Goal: Task Accomplishment & Management: Manage account settings

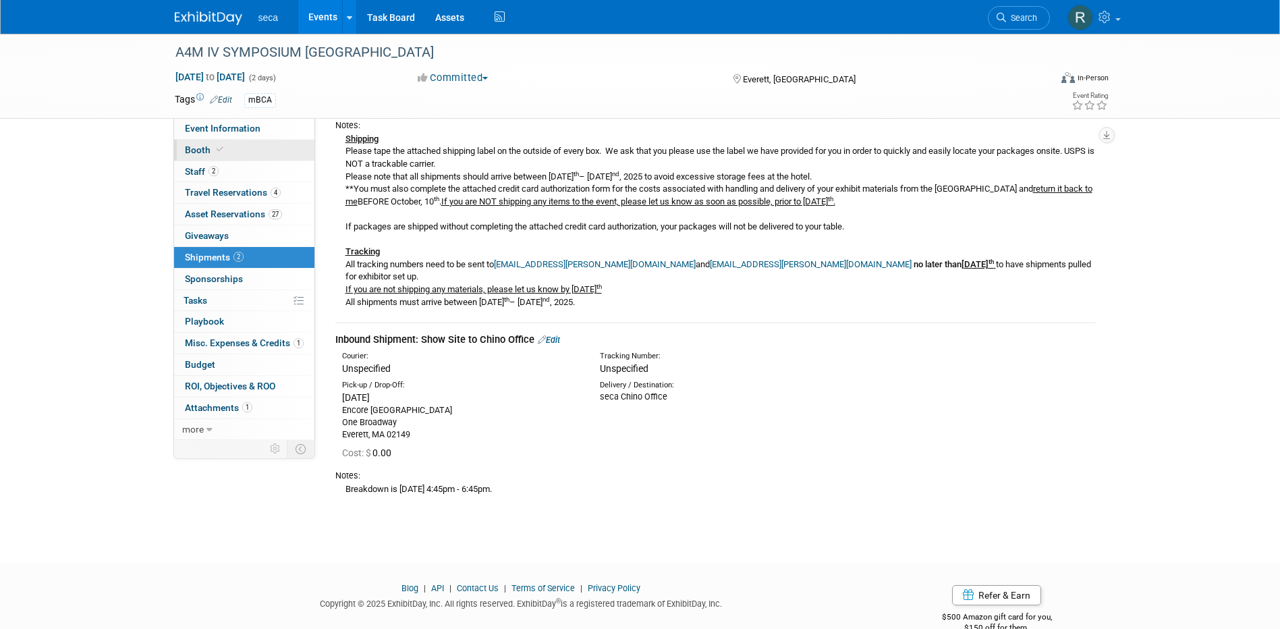
drag, startPoint x: 209, startPoint y: 146, endPoint x: 220, endPoint y: 146, distance: 10.8
click at [209, 146] on span "Booth" at bounding box center [205, 149] width 41 height 11
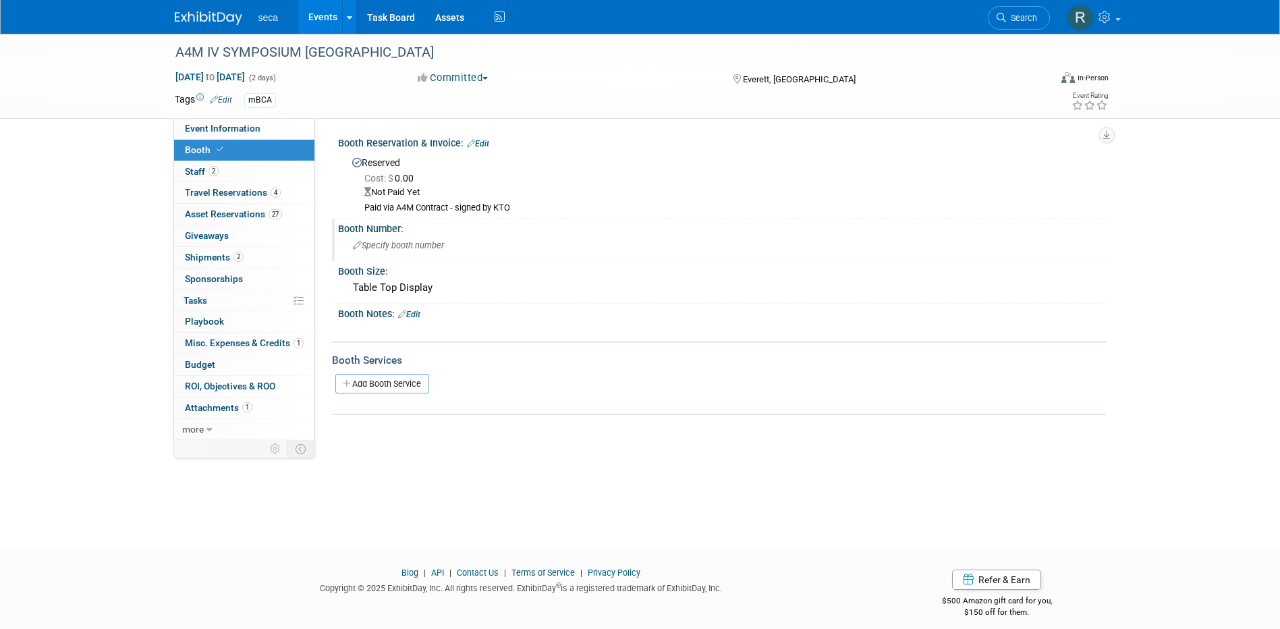
click at [408, 248] on span "Specify booth number" at bounding box center [398, 245] width 91 height 10
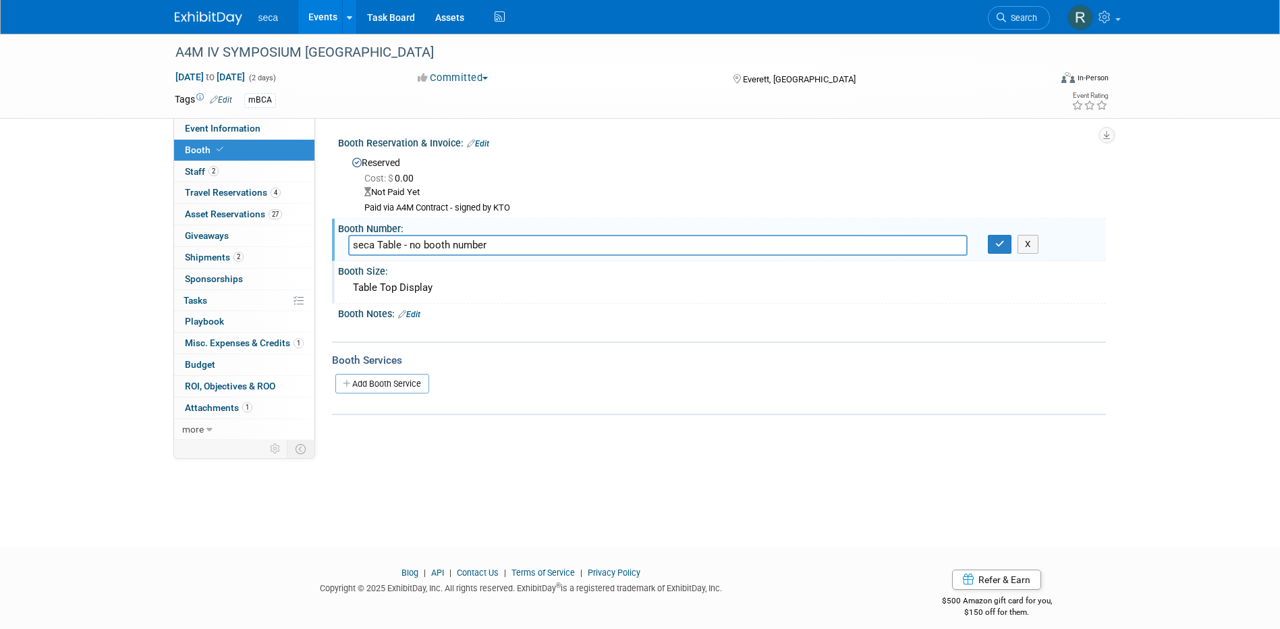
type input "seca Table - no booth number"
click at [416, 292] on div "Table Top Display" at bounding box center [722, 287] width 748 height 21
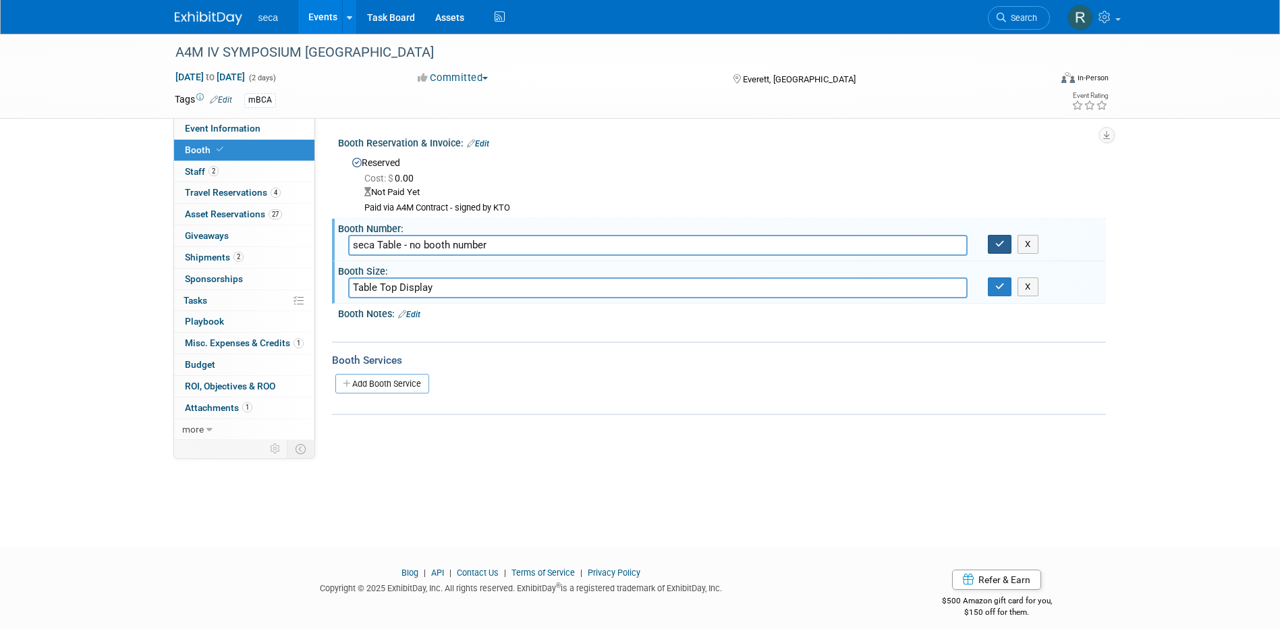
click at [1001, 240] on icon "button" at bounding box center [999, 244] width 9 height 9
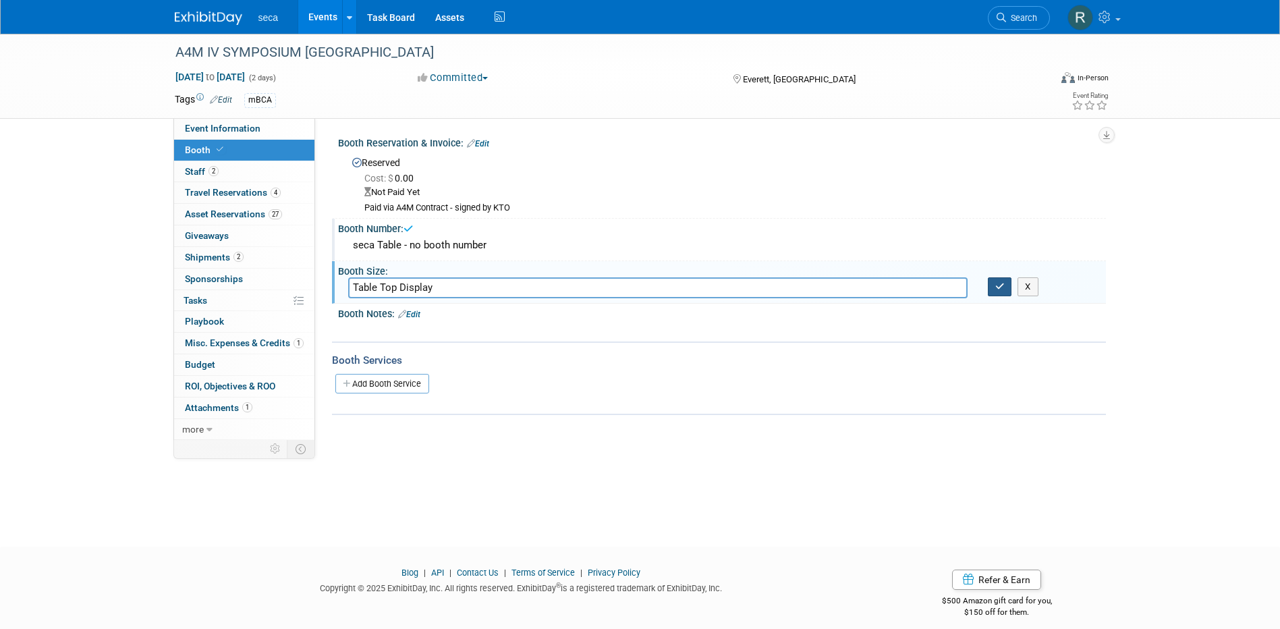
click at [992, 284] on button "button" at bounding box center [1000, 286] width 24 height 19
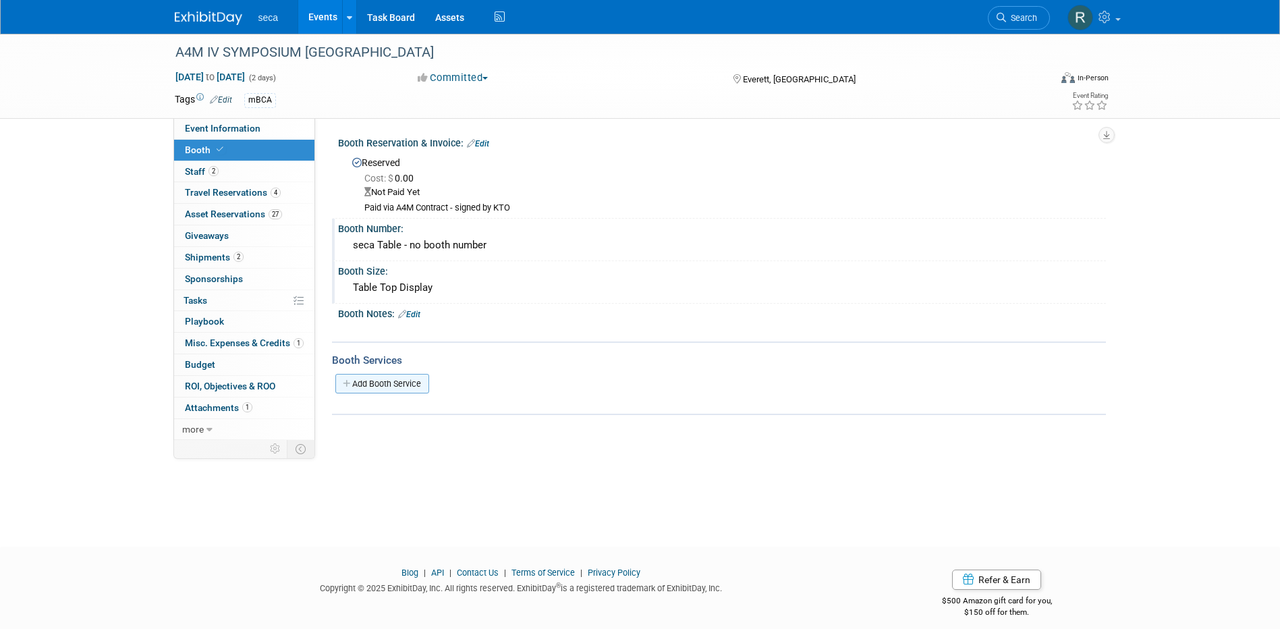
click at [395, 386] on link "Add Booth Service" at bounding box center [382, 384] width 94 height 20
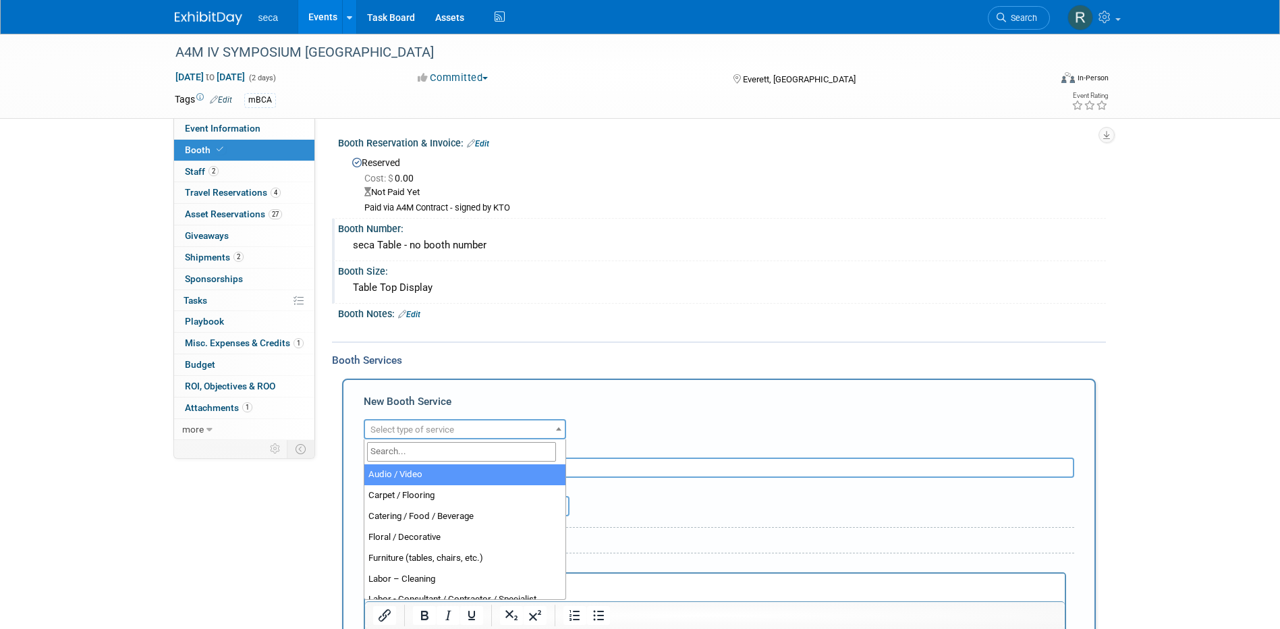
click at [411, 428] on span "Select type of service" at bounding box center [412, 429] width 84 height 10
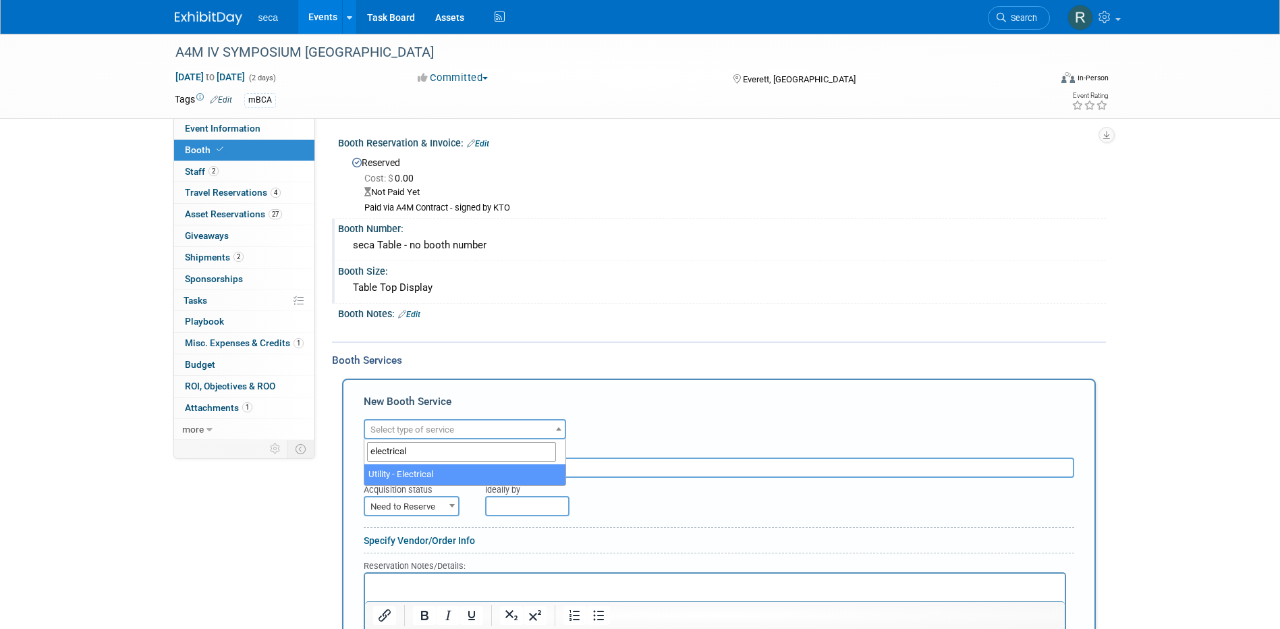
type input "electrical"
select select "8"
click at [468, 472] on input "text" at bounding box center [719, 467] width 710 height 20
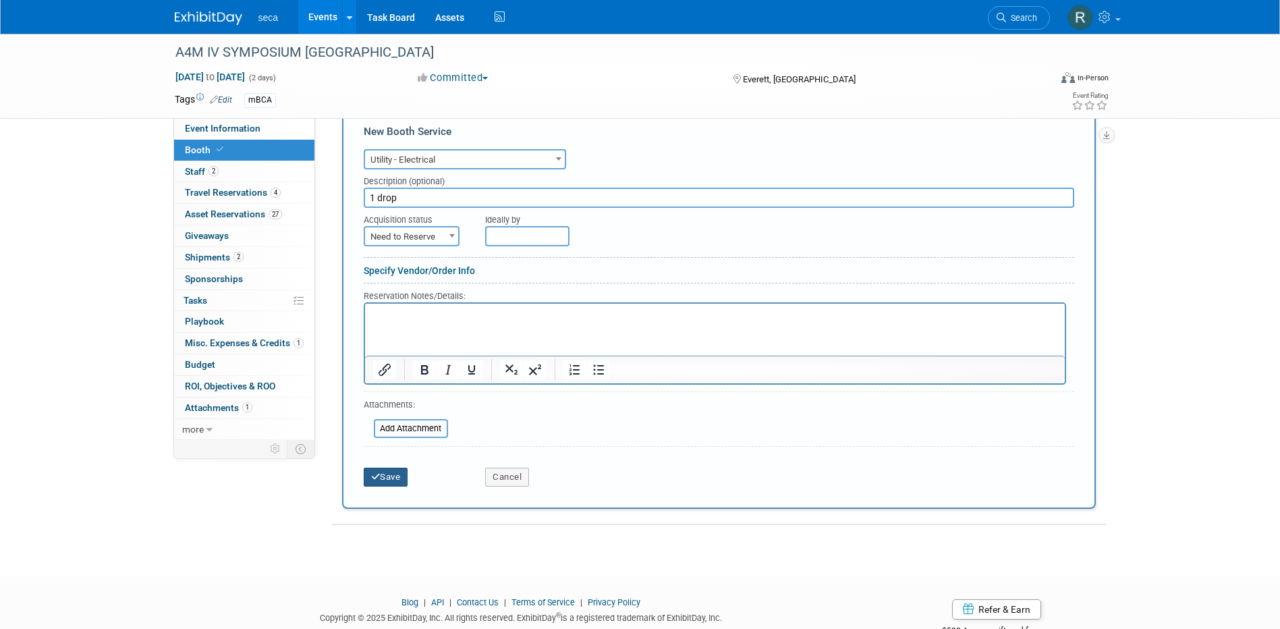
type input "1 drop"
click at [395, 474] on button "Save" at bounding box center [386, 477] width 45 height 19
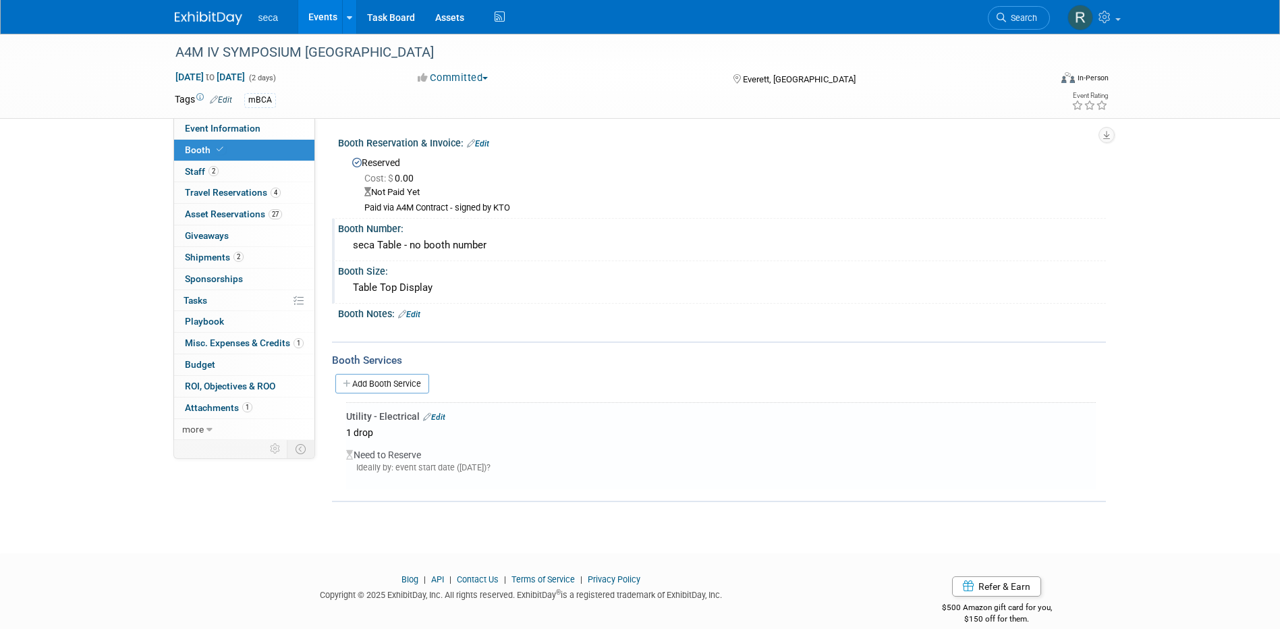
click at [327, 13] on link "Events" at bounding box center [322, 17] width 49 height 34
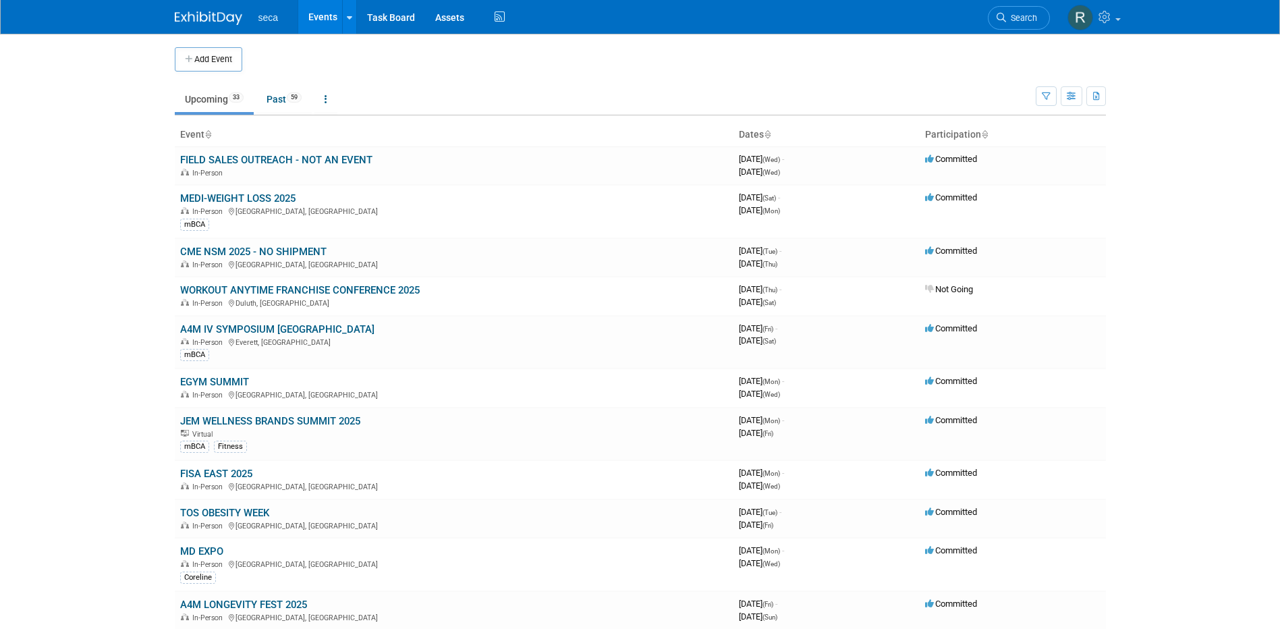
drag, startPoint x: 227, startPoint y: 472, endPoint x: 316, endPoint y: 456, distance: 90.4
click at [227, 472] on link "FISA EAST 2025" at bounding box center [216, 474] width 72 height 12
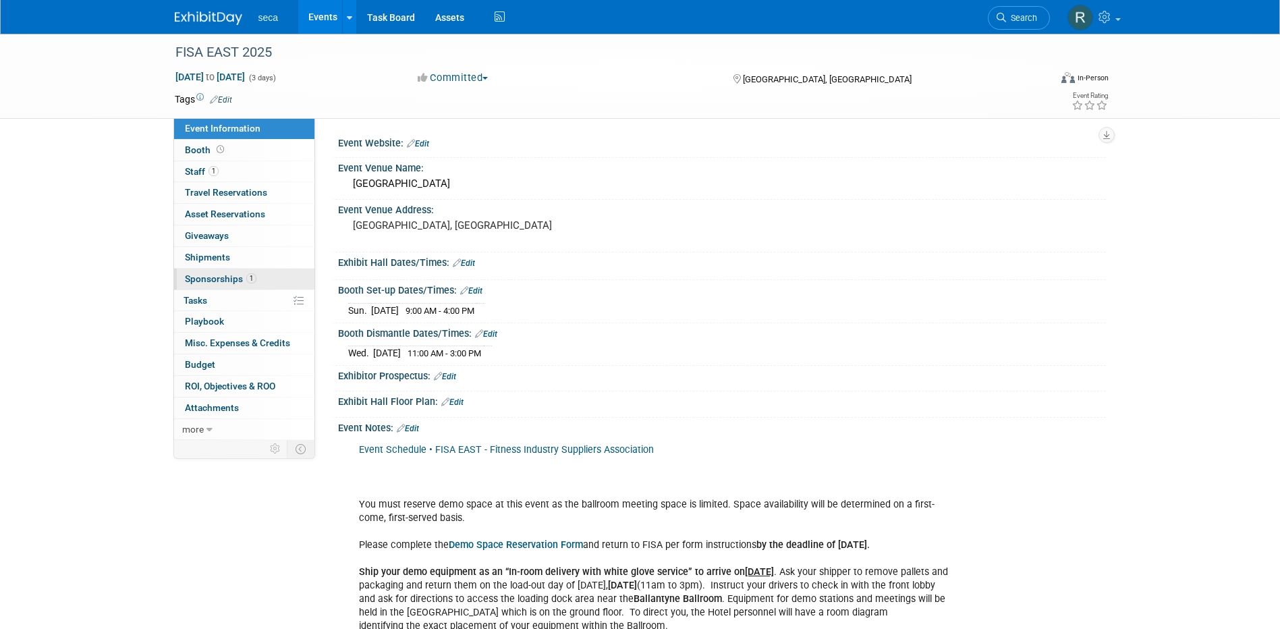
click at [240, 277] on span "Sponsorships 1" at bounding box center [221, 278] width 72 height 11
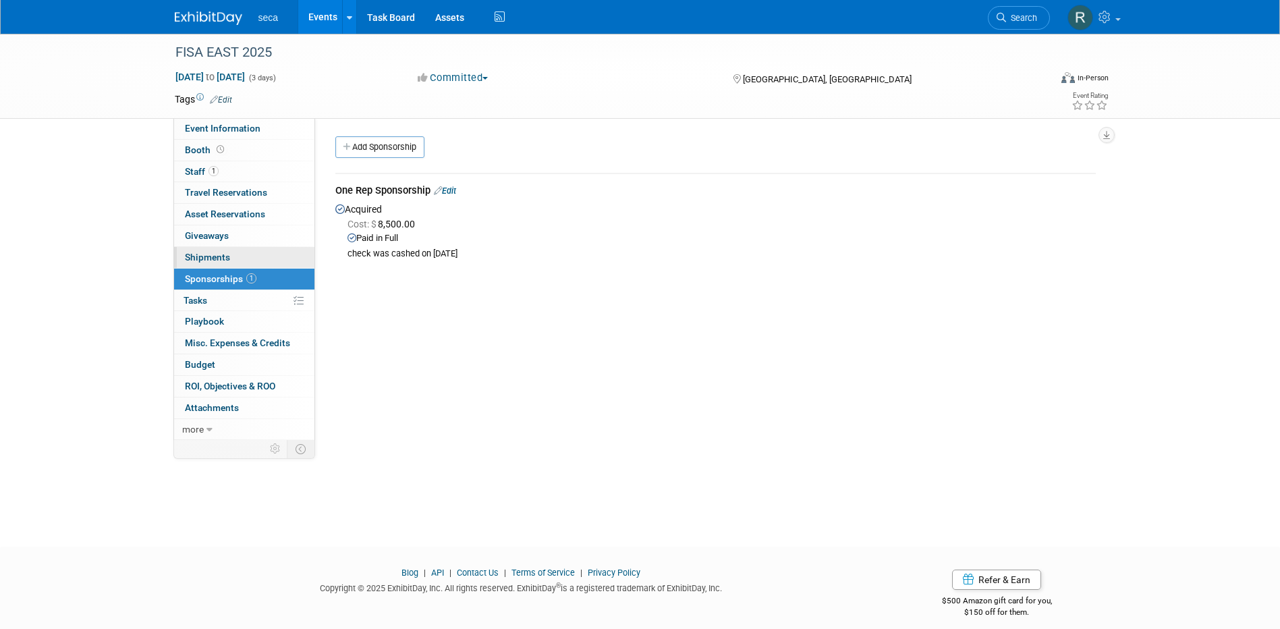
click at [228, 257] on span "Shipments 0" at bounding box center [207, 257] width 45 height 11
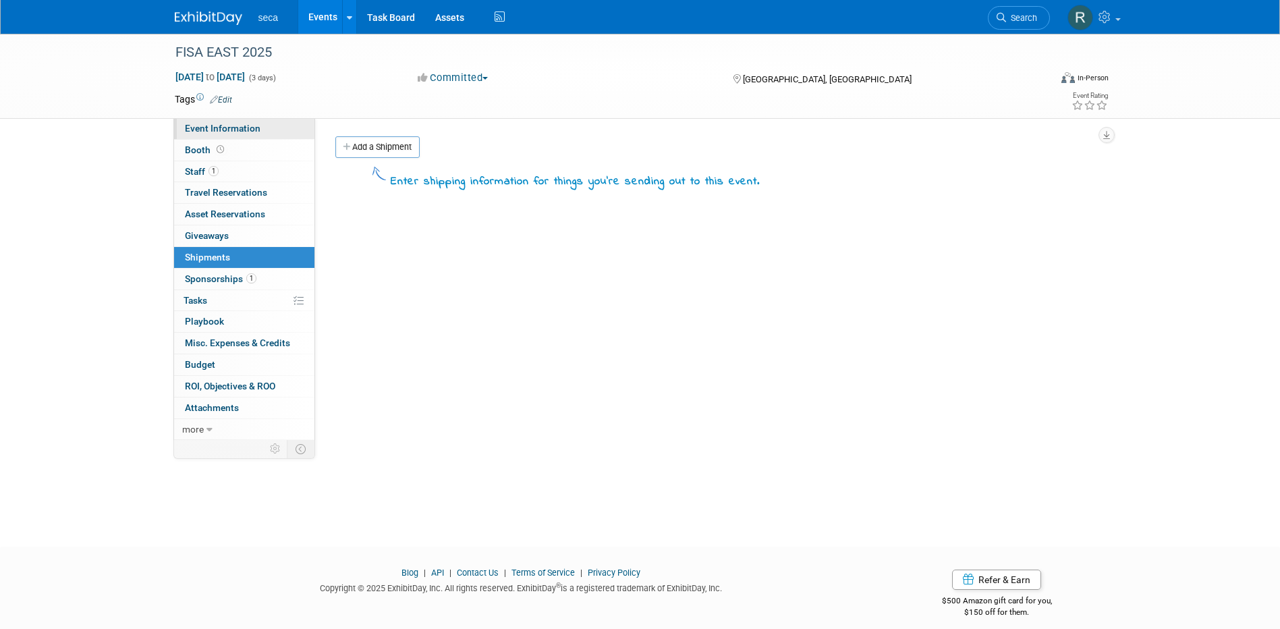
click at [218, 133] on span "Event Information" at bounding box center [223, 128] width 76 height 11
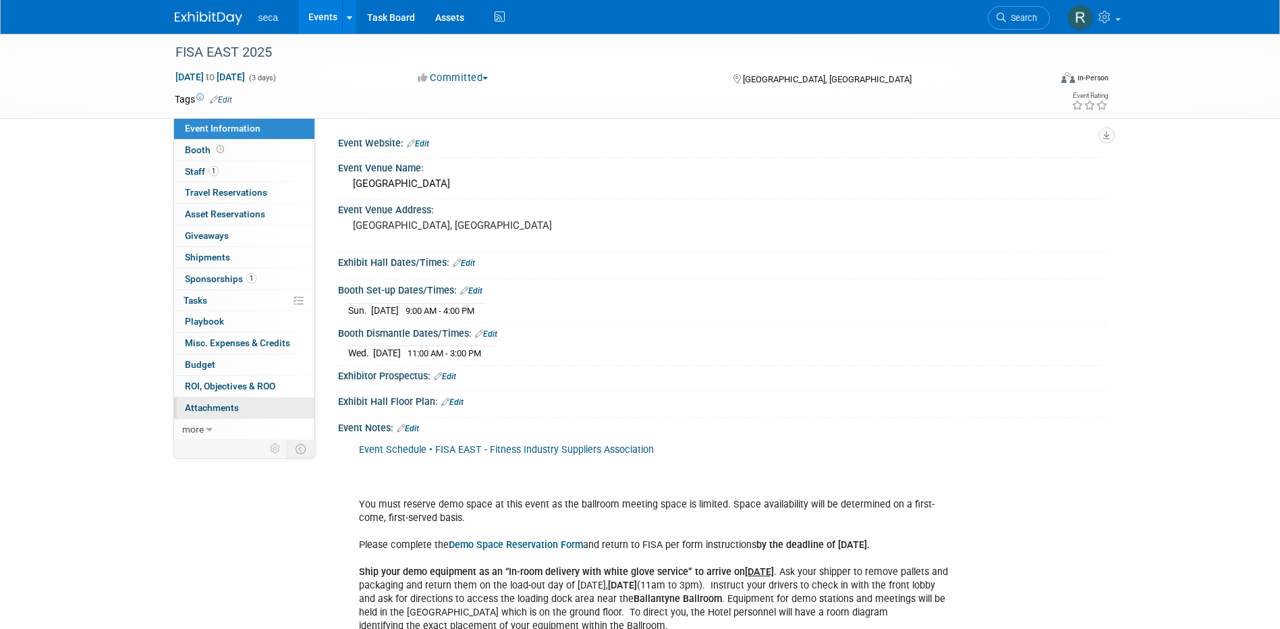
click at [233, 405] on span "Attachments 0" at bounding box center [212, 407] width 54 height 11
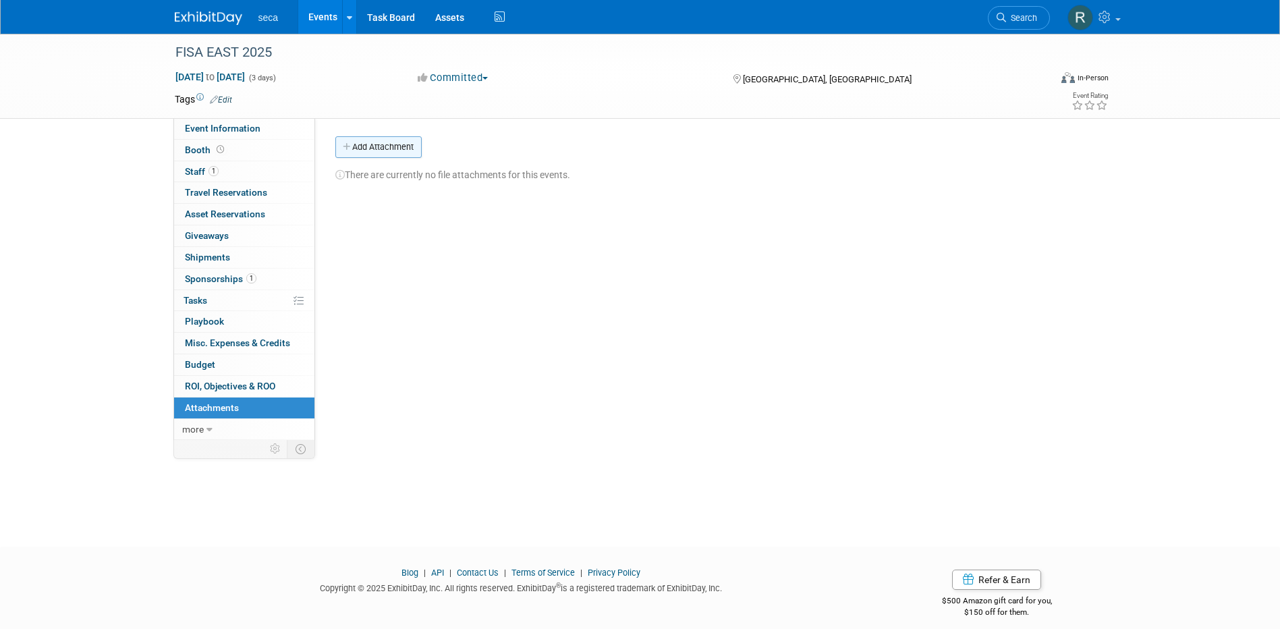
click at [396, 142] on button "Add Attachment" at bounding box center [378, 147] width 86 height 22
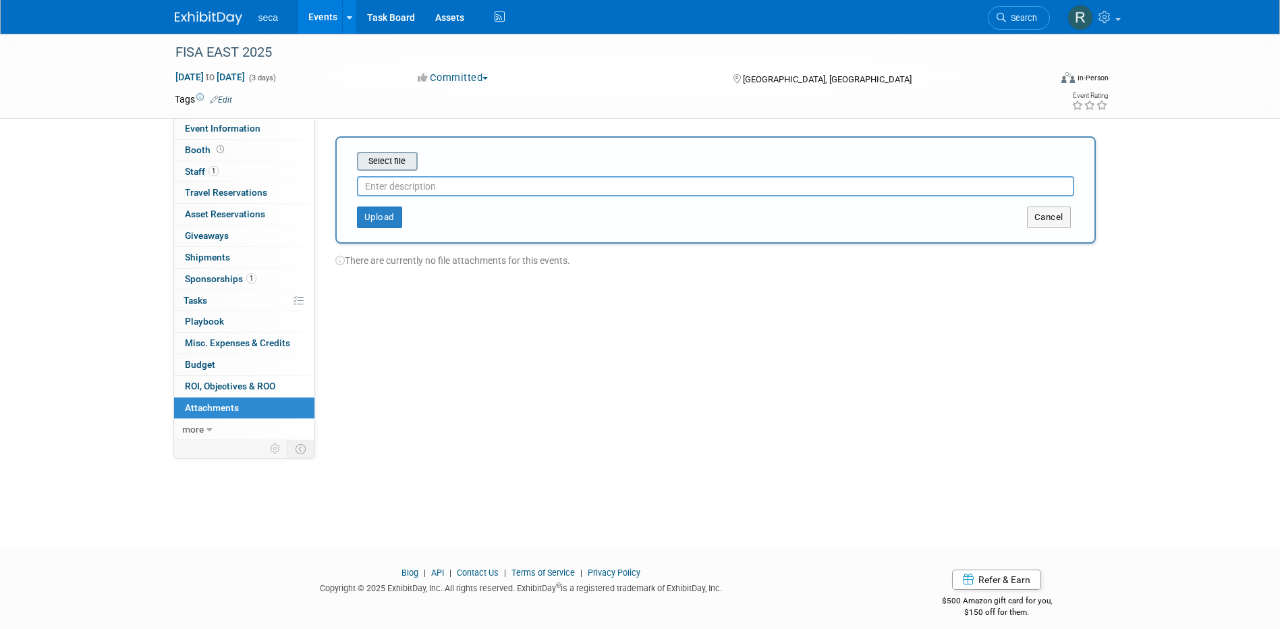
click at [391, 157] on input "file" at bounding box center [336, 161] width 161 height 16
click at [219, 26] on div "seca Events Add Event Bulk Upload Events Shareable Event Boards Recently Viewed…" at bounding box center [640, 17] width 931 height 34
click at [391, 182] on input "text" at bounding box center [715, 181] width 717 height 20
type input "Equipment Form"
click at [379, 213] on button "Upload" at bounding box center [379, 212] width 45 height 22
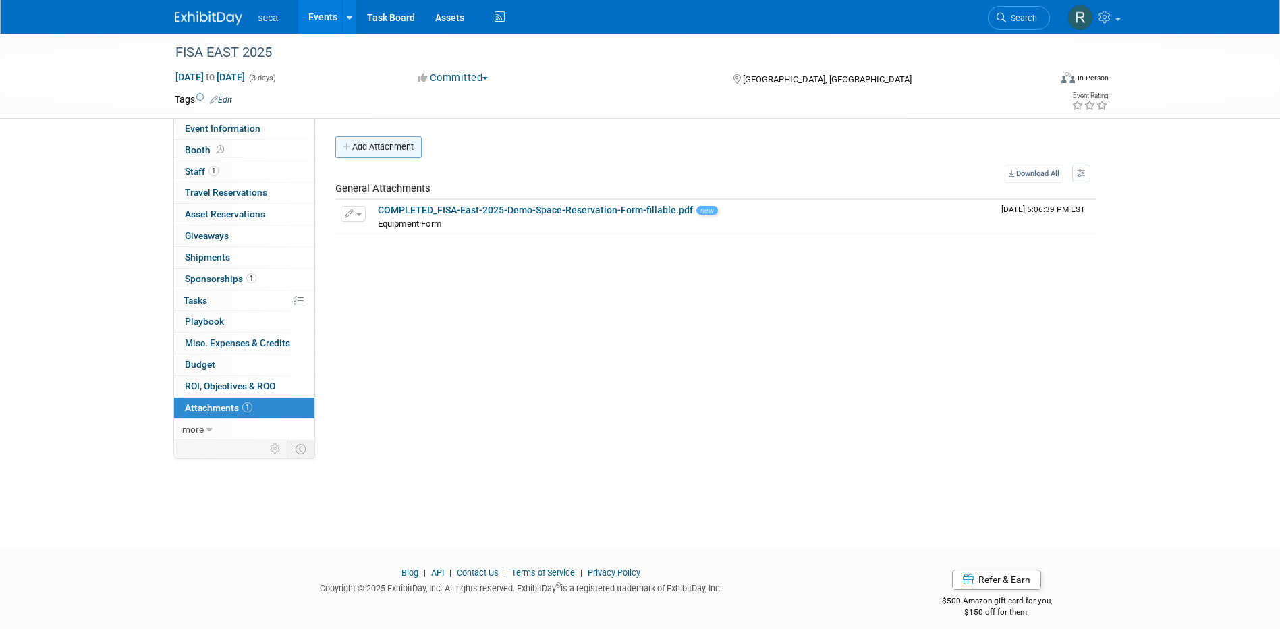
click at [393, 138] on button "Add Attachment" at bounding box center [378, 147] width 86 height 22
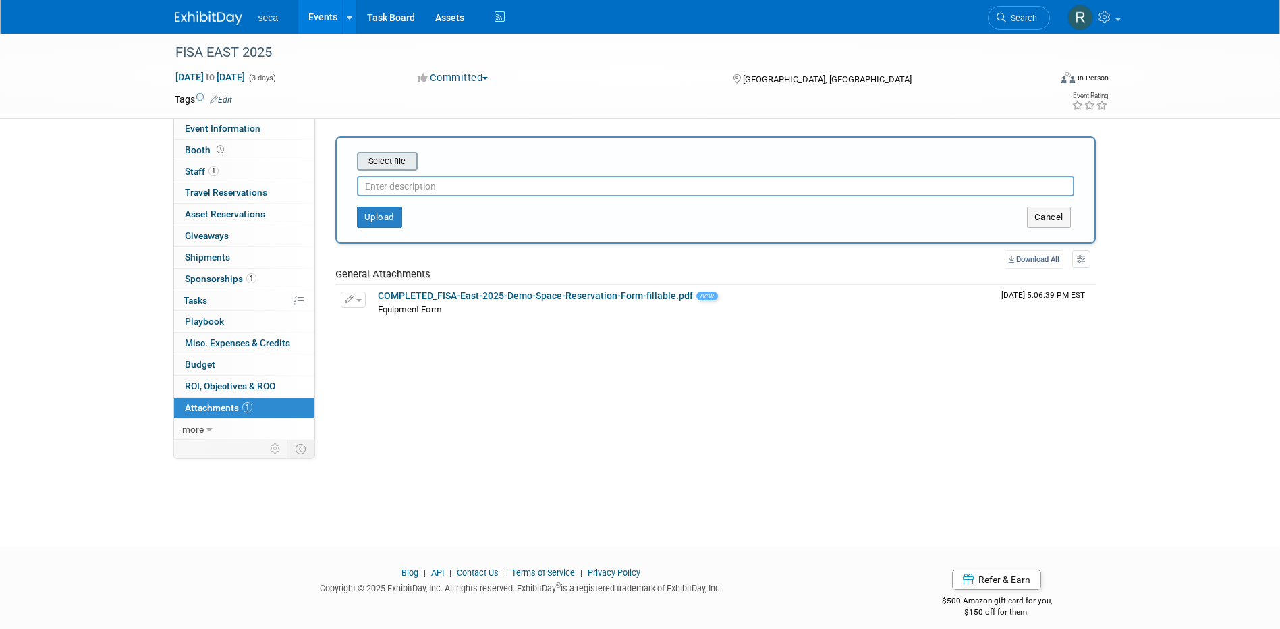
click at [393, 156] on input "file" at bounding box center [336, 161] width 161 height 16
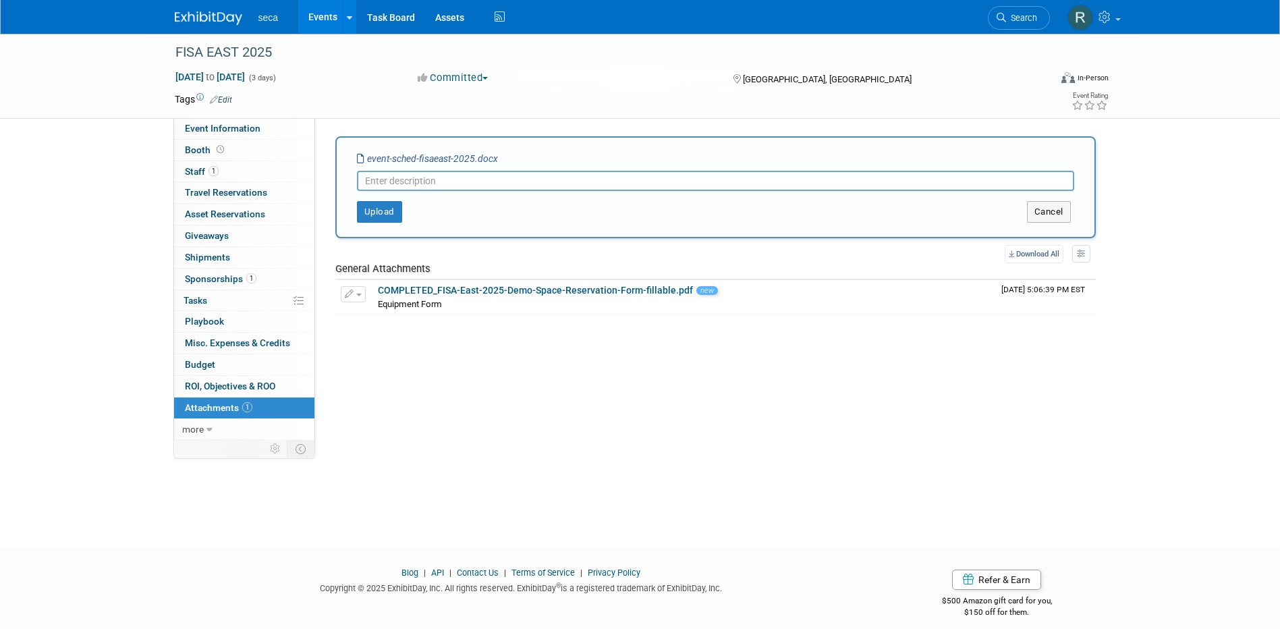
click at [425, 176] on input "text" at bounding box center [715, 181] width 717 height 20
click at [379, 215] on button "Upload" at bounding box center [379, 212] width 45 height 22
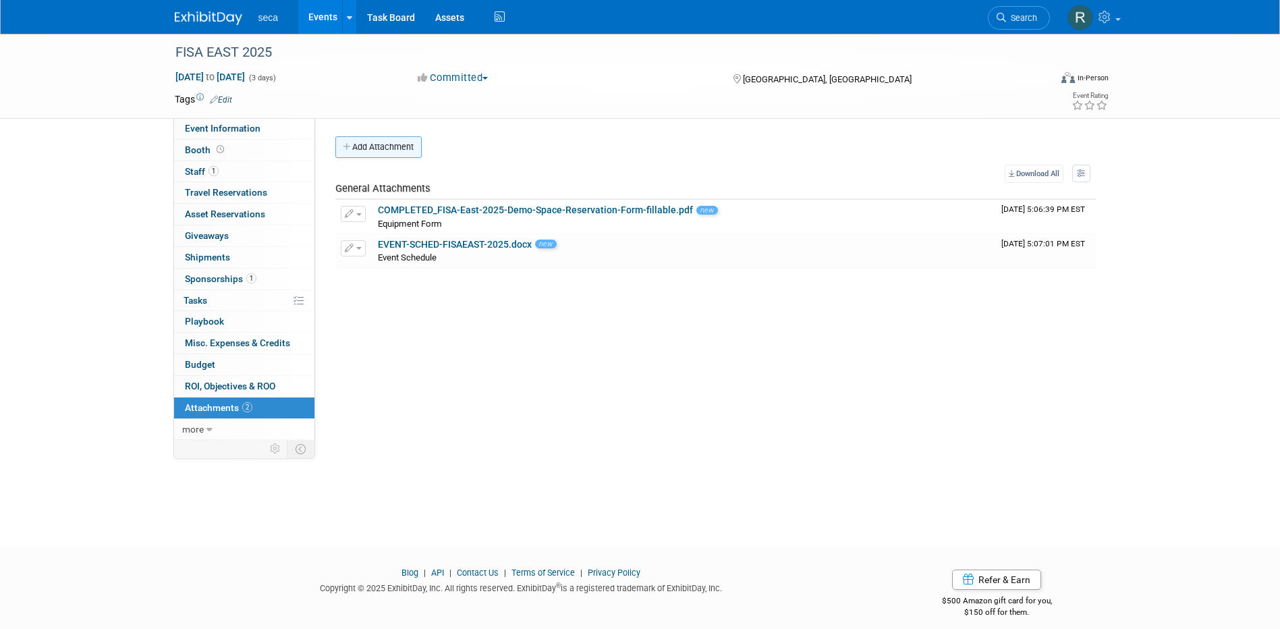
click at [376, 140] on button "Add Attachment" at bounding box center [378, 147] width 86 height 22
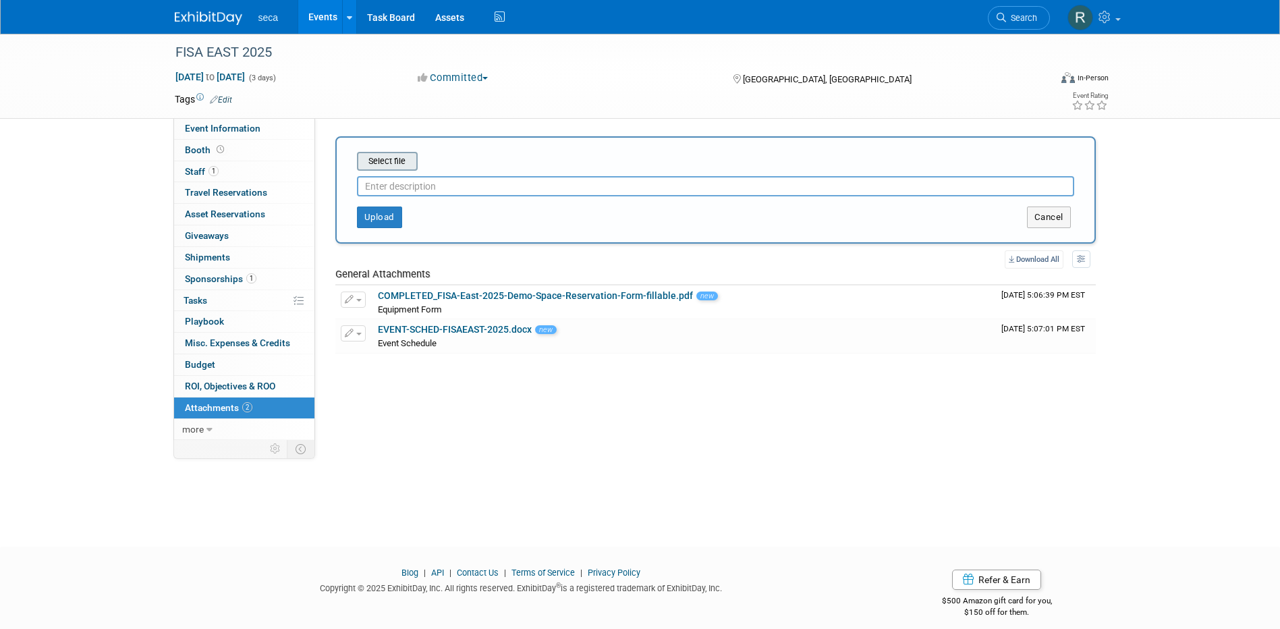
click at [378, 169] on input "file" at bounding box center [336, 161] width 161 height 16
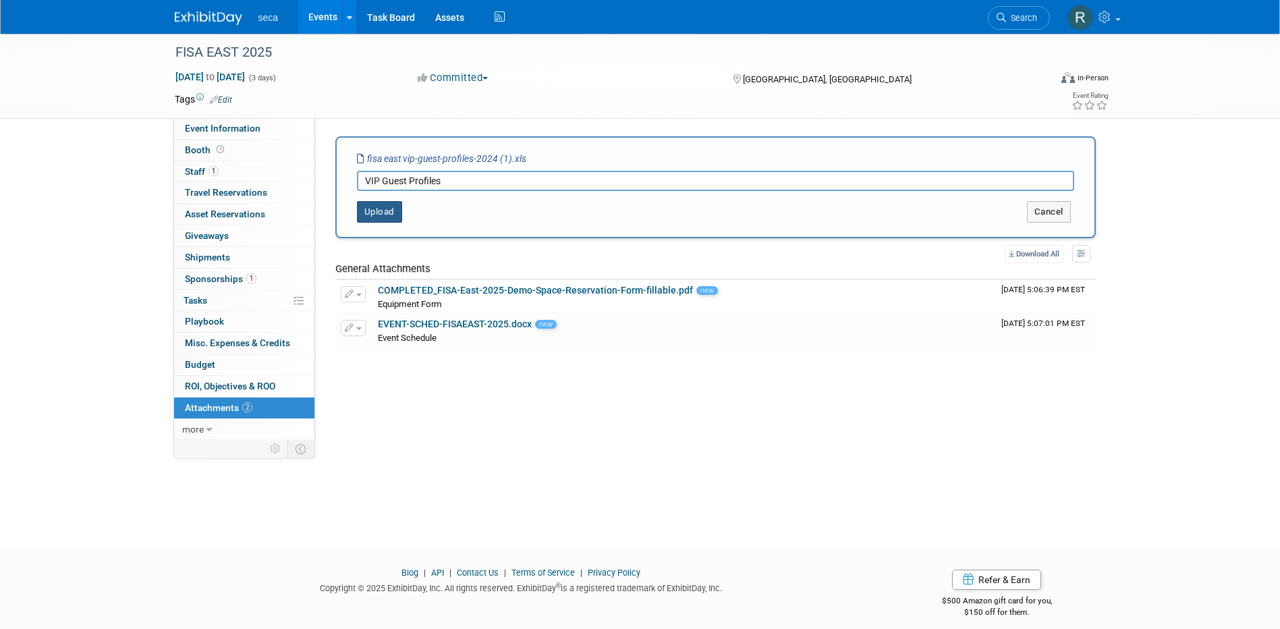
click at [381, 208] on button "Upload" at bounding box center [379, 212] width 45 height 22
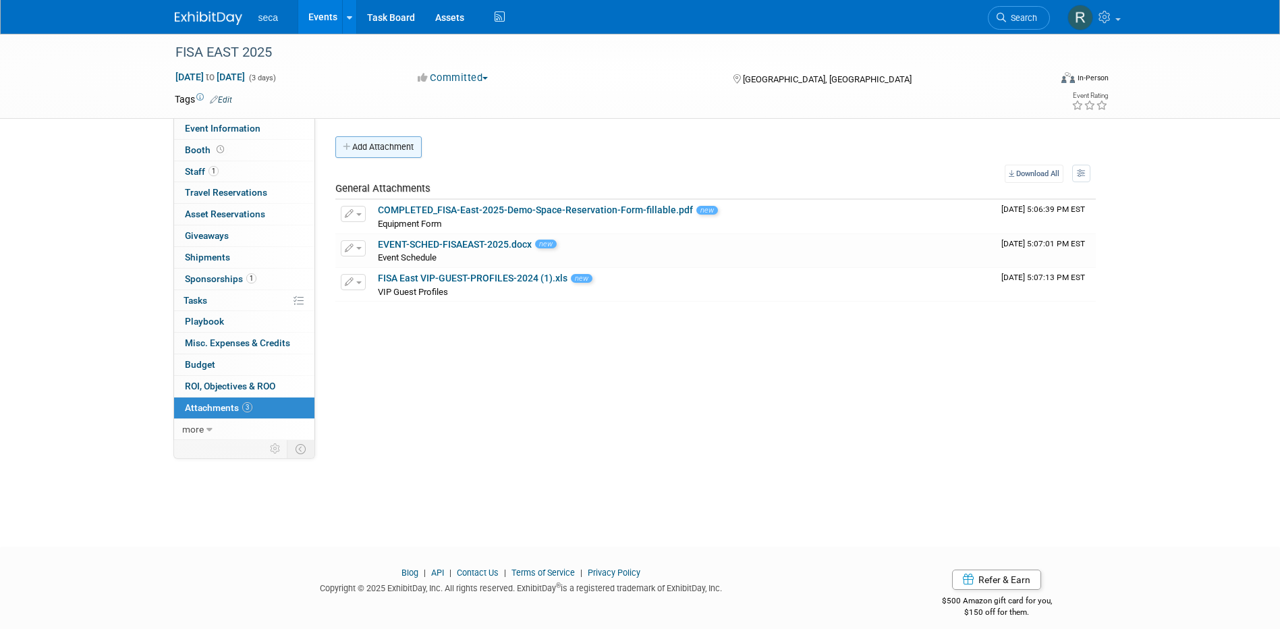
click at [360, 146] on button "Add Attachment" at bounding box center [378, 147] width 86 height 22
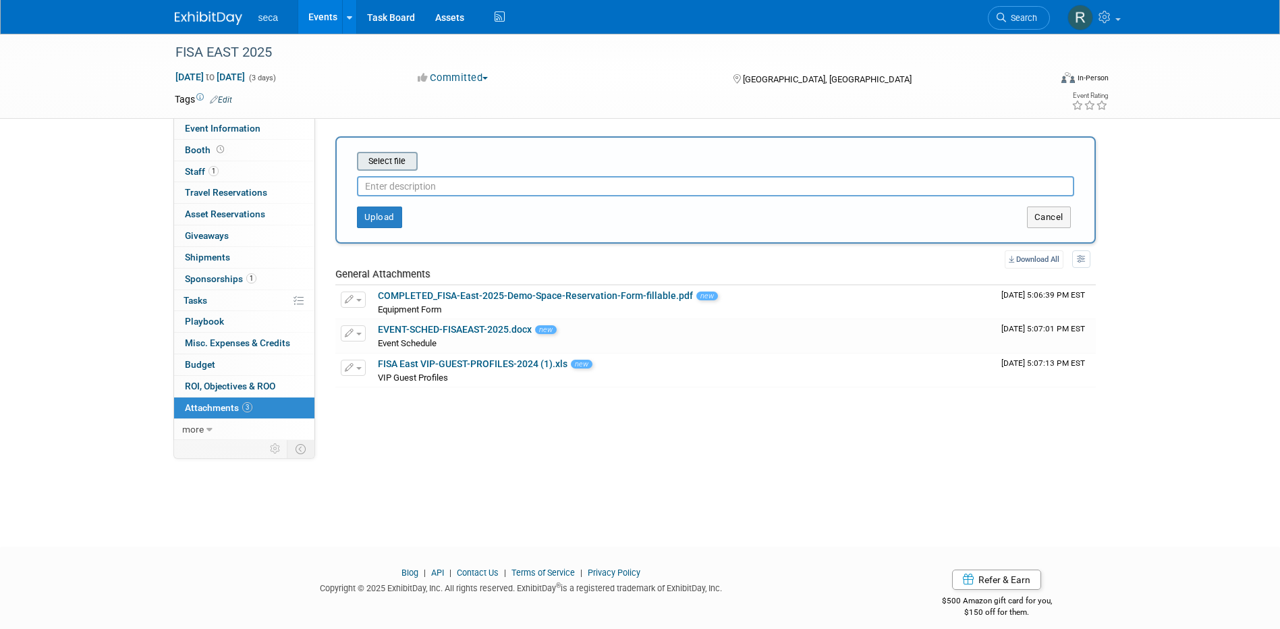
click at [390, 160] on input "file" at bounding box center [336, 161] width 161 height 16
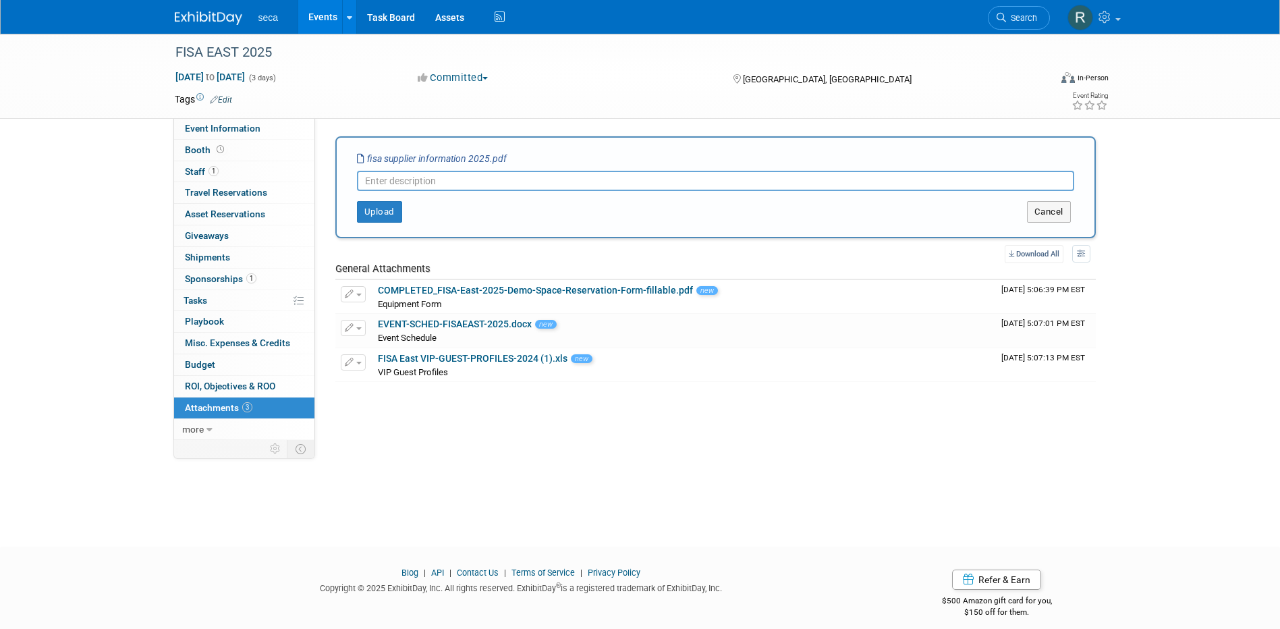
click at [405, 189] on input "text" at bounding box center [715, 181] width 717 height 20
type input "Supplier Info"
click at [389, 211] on button "Upload" at bounding box center [379, 212] width 45 height 22
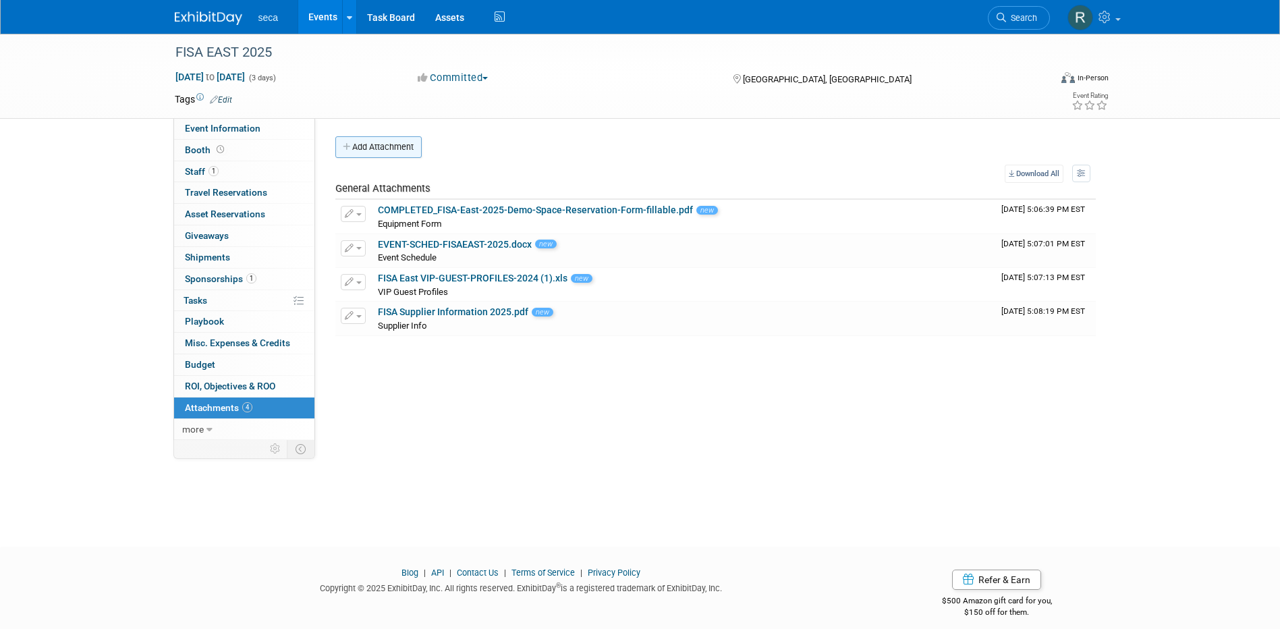
click at [378, 148] on button "Add Attachment" at bounding box center [378, 147] width 86 height 22
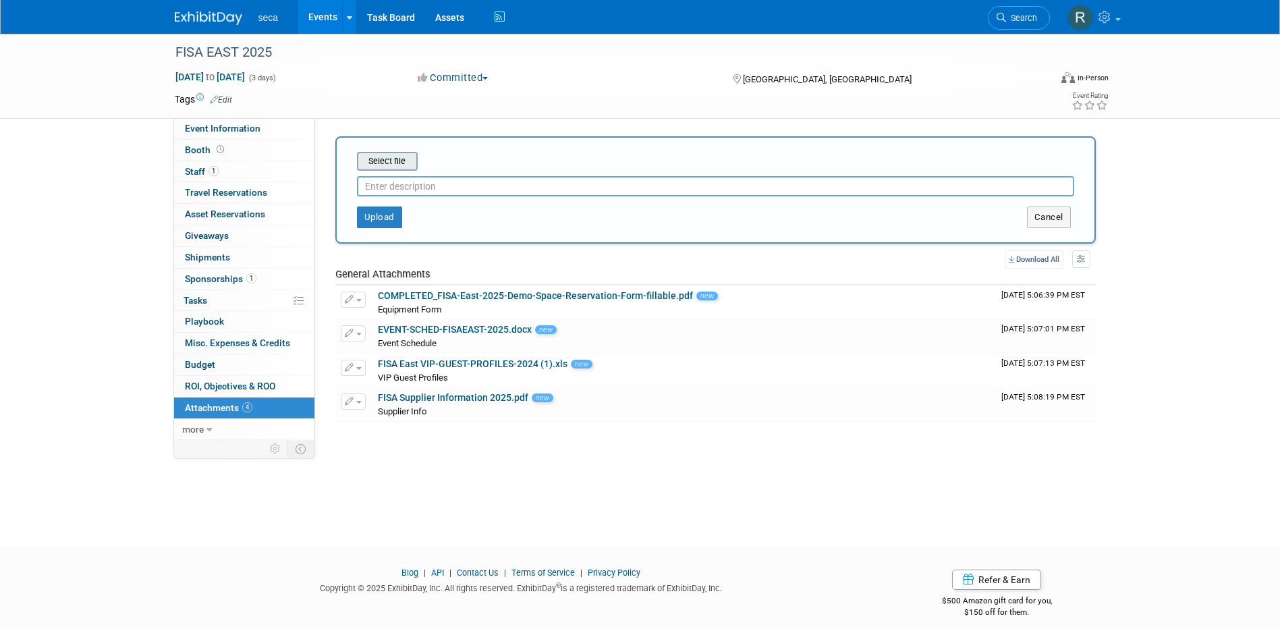
click at [383, 161] on input "file" at bounding box center [336, 161] width 161 height 16
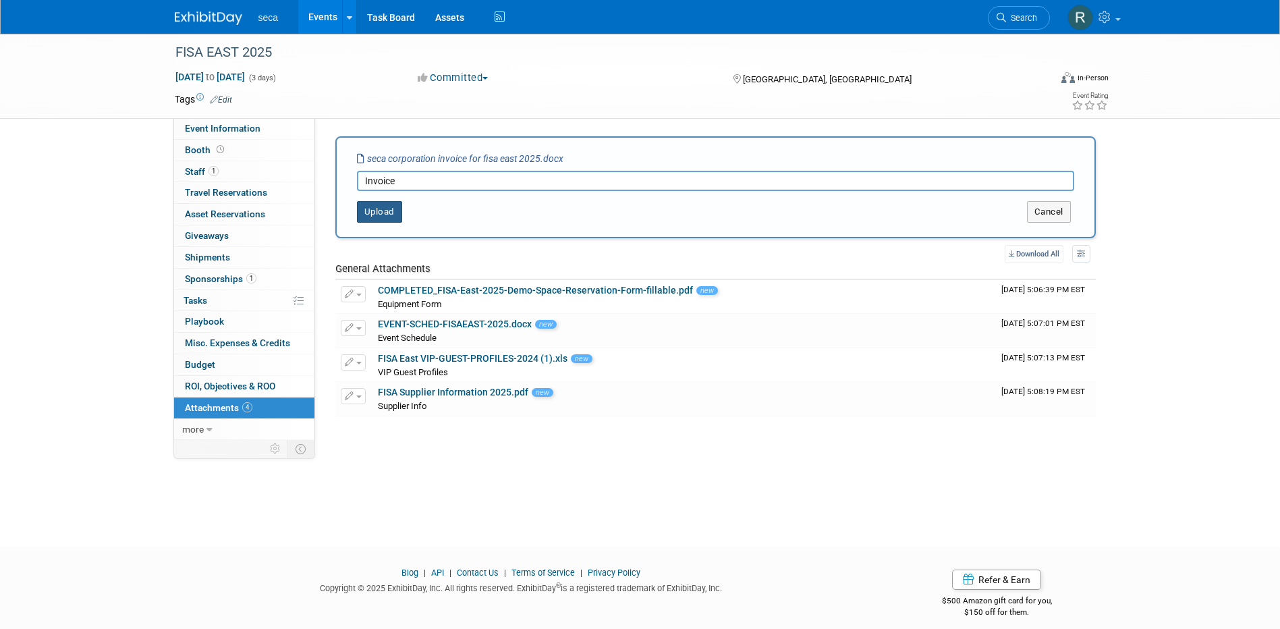
type input "Invoice"
click at [381, 218] on button "Upload" at bounding box center [379, 212] width 45 height 22
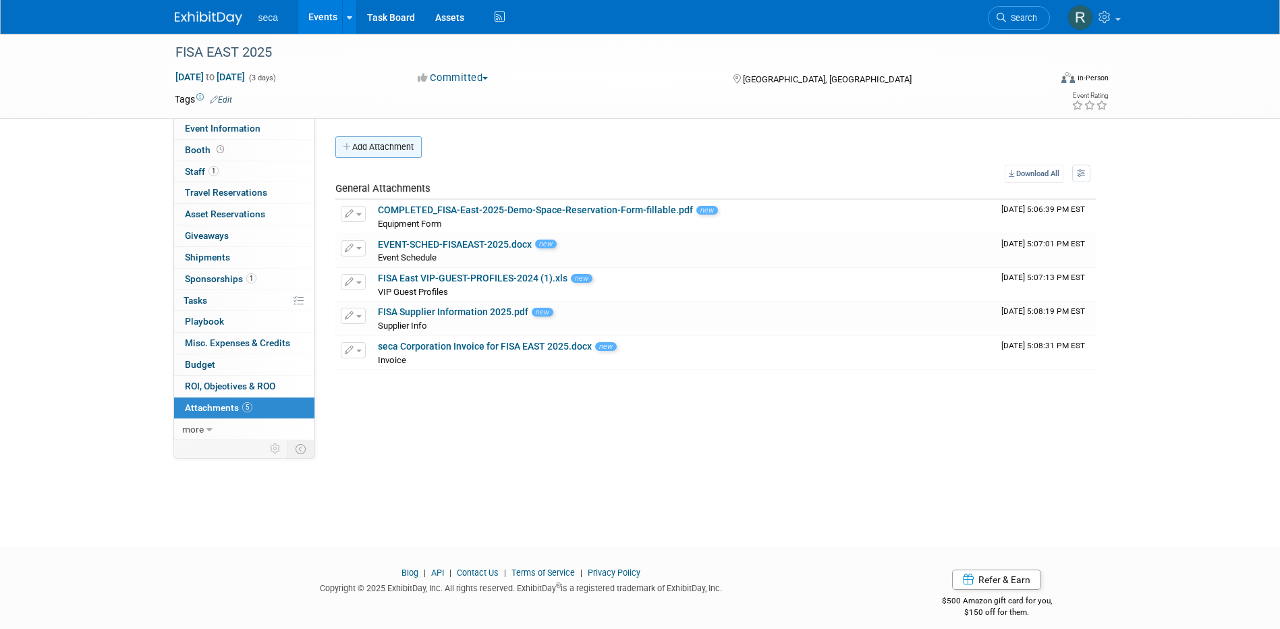
click at [379, 152] on button "Add Attachment" at bounding box center [378, 147] width 86 height 22
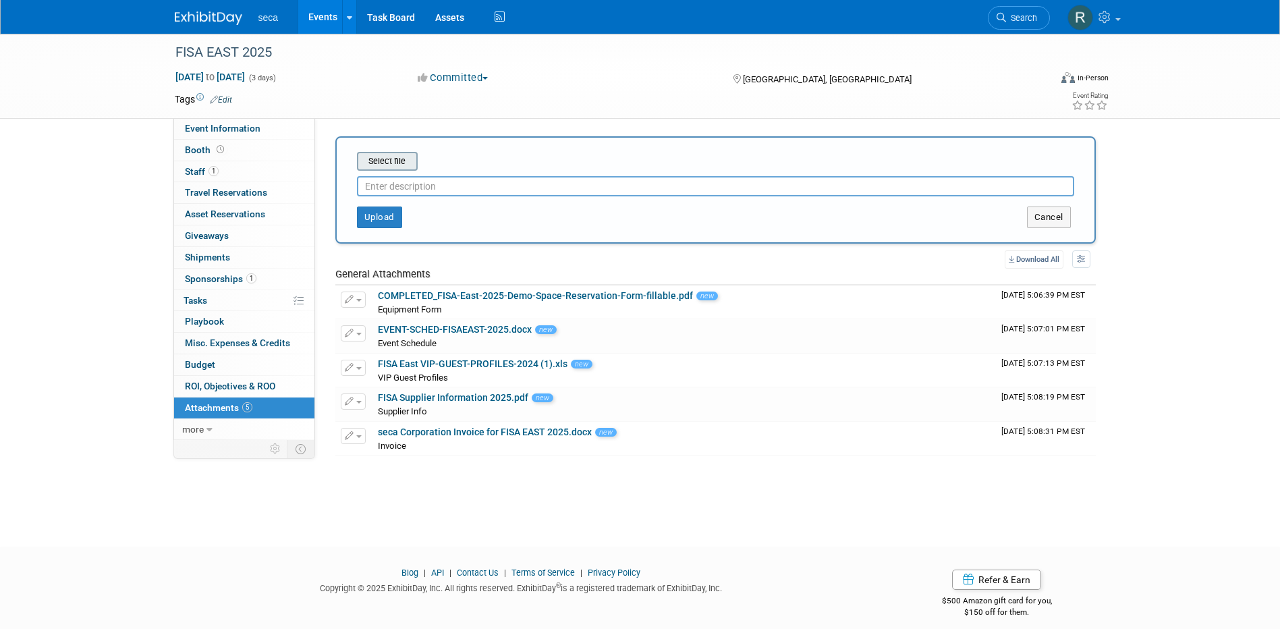
click at [377, 161] on input "file" at bounding box center [336, 161] width 161 height 16
click at [1049, 219] on button "Cancel" at bounding box center [1049, 217] width 44 height 22
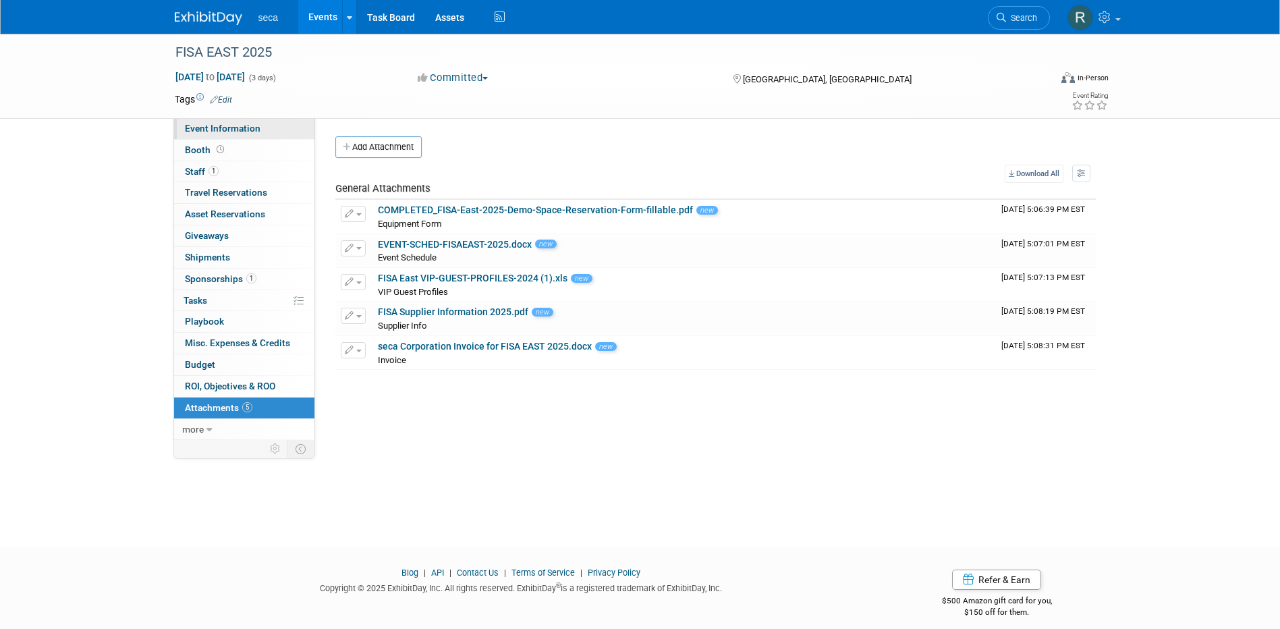
click at [231, 123] on span "Event Information" at bounding box center [223, 128] width 76 height 11
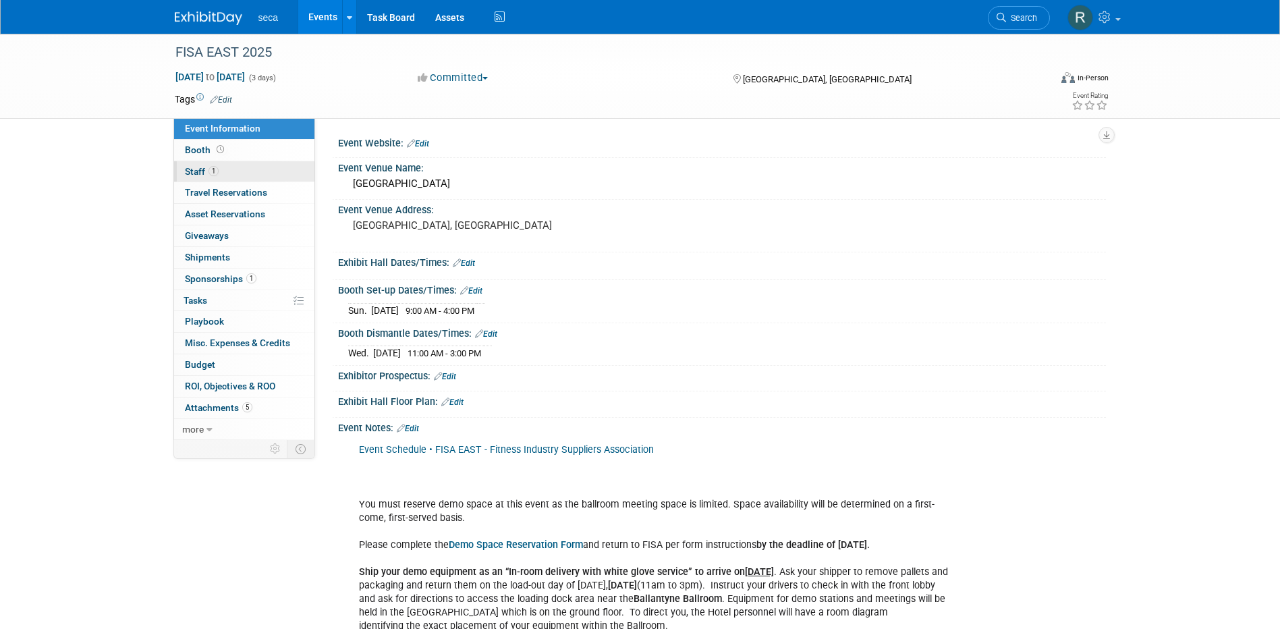
click at [219, 164] on link "1 Staff 1" at bounding box center [244, 171] width 140 height 21
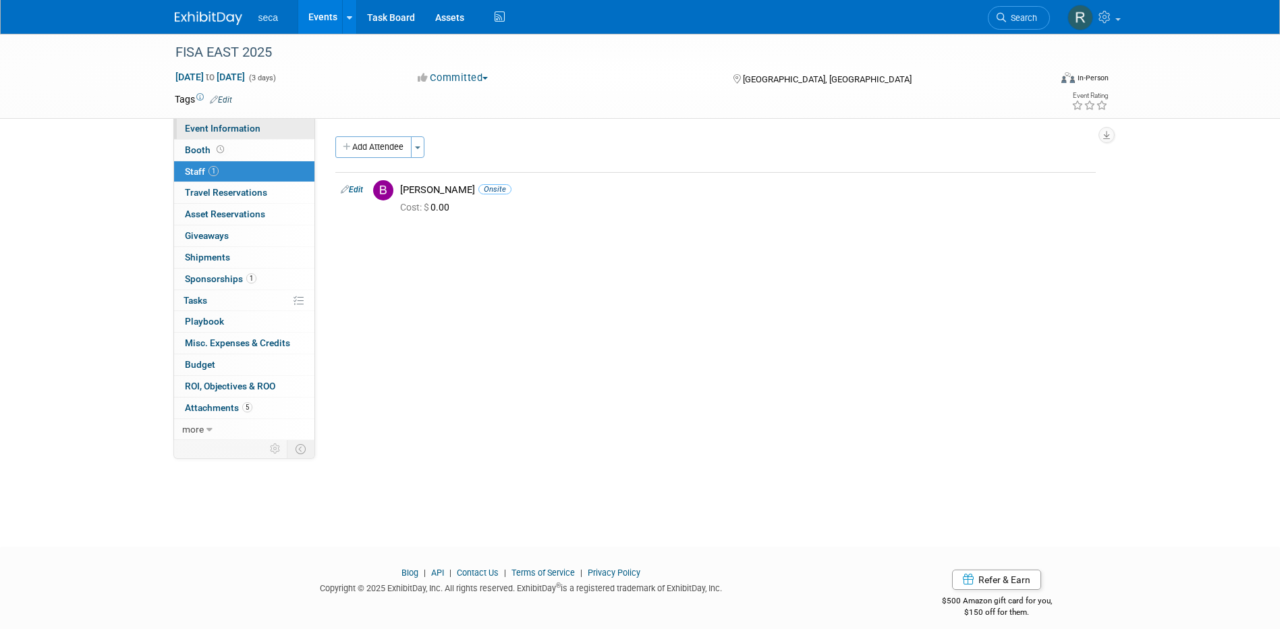
click at [242, 131] on span "Event Information" at bounding box center [223, 128] width 76 height 11
